Goal: Transaction & Acquisition: Book appointment/travel/reservation

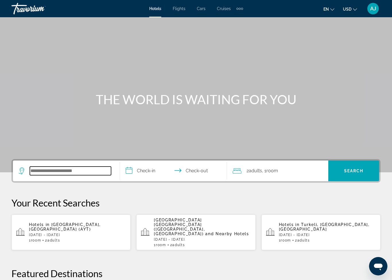
click at [63, 170] on input "Search hotel destination" at bounding box center [70, 170] width 81 height 9
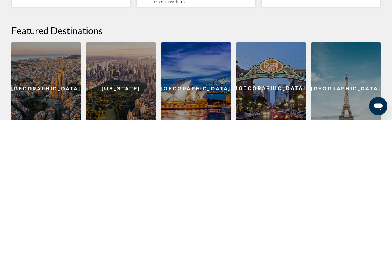
scroll to position [108, 0]
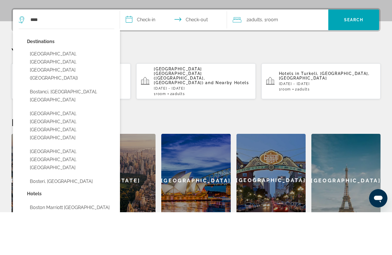
click at [44, 92] on button "[GEOGRAPHIC_DATA], [GEOGRAPHIC_DATA], [GEOGRAPHIC_DATA] ([GEOGRAPHIC_DATA])" at bounding box center [70, 109] width 87 height 35
type input "**********"
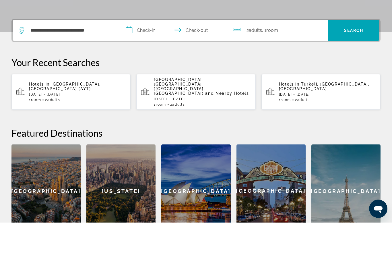
click at [145, 52] on input "**********" at bounding box center [174, 63] width 109 height 22
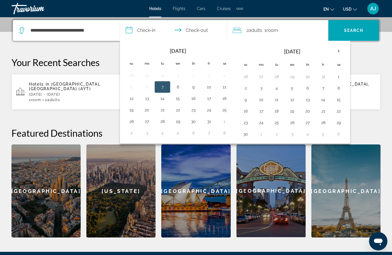
click at [224, 111] on button "25" at bounding box center [224, 110] width 9 height 8
click at [209, 32] on input "**********" at bounding box center [174, 31] width 109 height 22
click at [134, 124] on button "26" at bounding box center [131, 121] width 9 height 8
type input "**********"
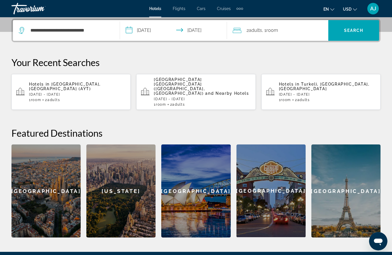
click at [360, 30] on span "Search" at bounding box center [354, 30] width 20 height 5
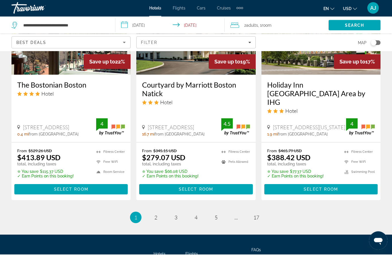
scroll to position [780, 0]
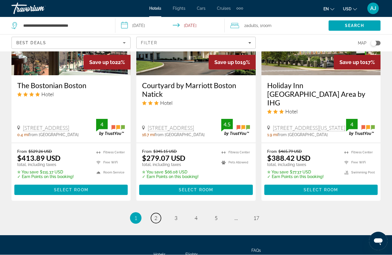
click at [158, 213] on link "page 2" at bounding box center [156, 218] width 10 height 10
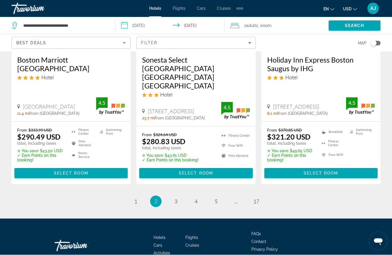
scroll to position [784, 0]
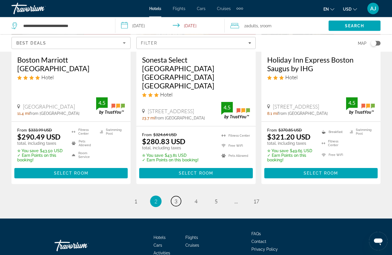
click at [175, 196] on link "page 3" at bounding box center [176, 201] width 10 height 10
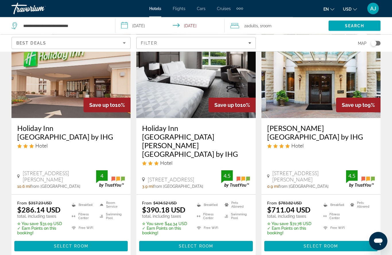
scroll to position [750, 0]
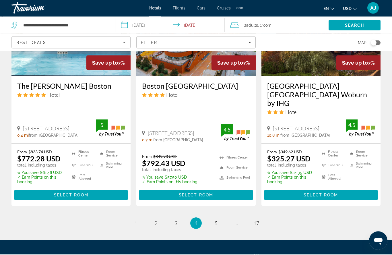
scroll to position [785, 0]
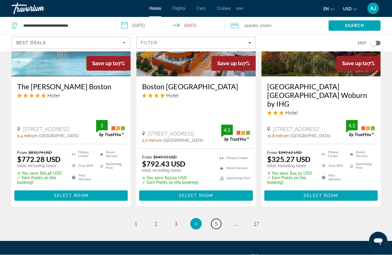
click at [217, 219] on link "page 5" at bounding box center [216, 224] width 10 height 10
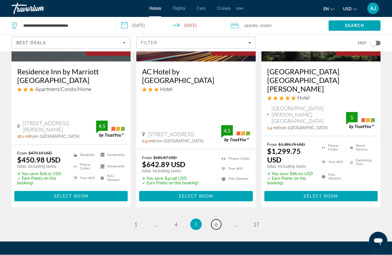
scroll to position [827, 0]
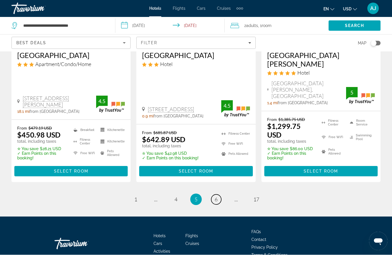
click at [219, 194] on link "page 6" at bounding box center [216, 199] width 10 height 10
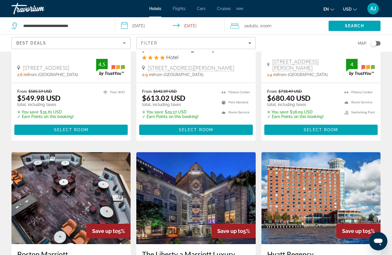
scroll to position [146, 0]
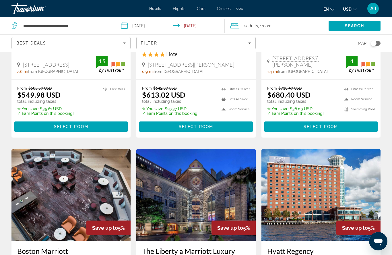
click at [76, 124] on span "Select Room" at bounding box center [71, 126] width 34 height 5
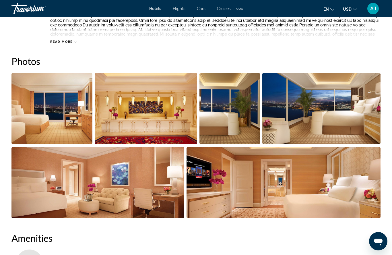
scroll to position [359, 0]
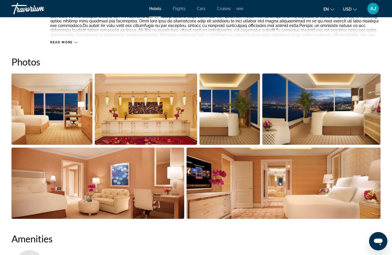
click at [62, 42] on span "Read more" at bounding box center [61, 42] width 23 height 4
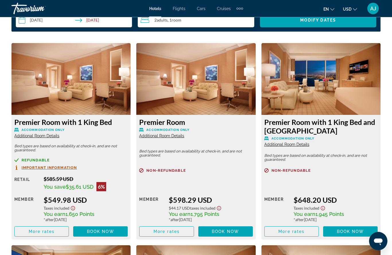
scroll to position [916, 0]
click at [49, 166] on span "Important Information" at bounding box center [49, 168] width 55 height 4
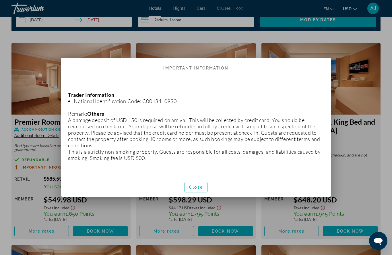
click at [200, 182] on span "button" at bounding box center [196, 187] width 22 height 14
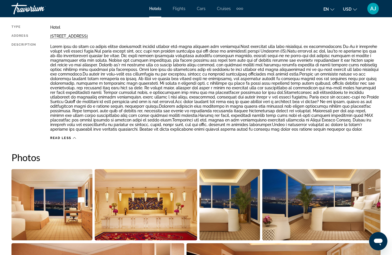
scroll to position [310, 0]
